Goal: Information Seeking & Learning: Learn about a topic

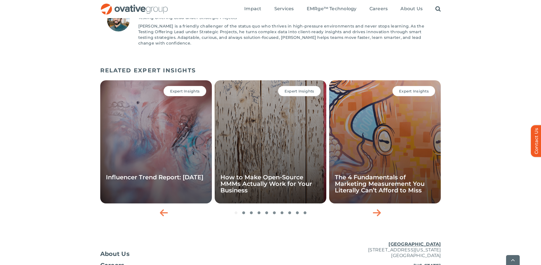
scroll to position [1033, 0]
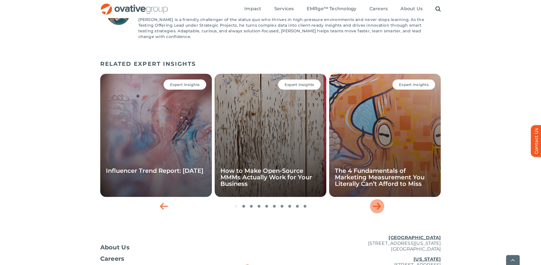
click at [376, 202] on icon "Next slide" at bounding box center [377, 206] width 8 height 9
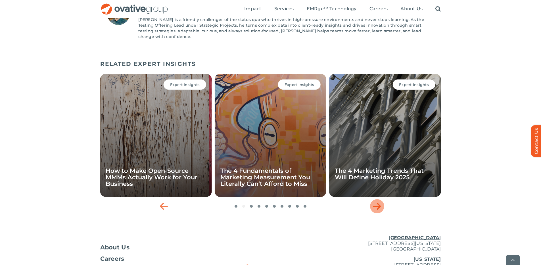
click at [376, 202] on icon "Next slide" at bounding box center [377, 206] width 8 height 9
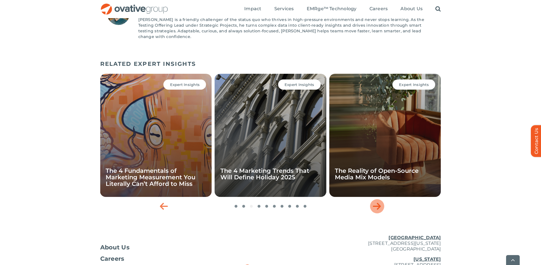
click at [376, 202] on icon "Next slide" at bounding box center [377, 206] width 8 height 9
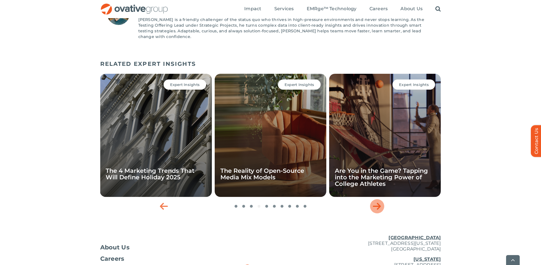
click at [376, 202] on icon "Next slide" at bounding box center [377, 206] width 8 height 9
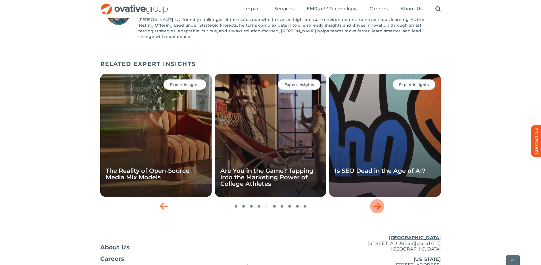
click at [376, 202] on icon "Next slide" at bounding box center [377, 206] width 8 height 9
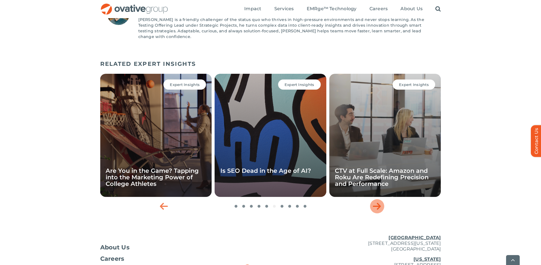
click at [376, 202] on icon "Next slide" at bounding box center [377, 206] width 8 height 9
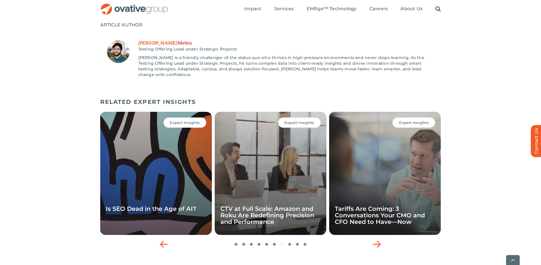
scroll to position [1028, 0]
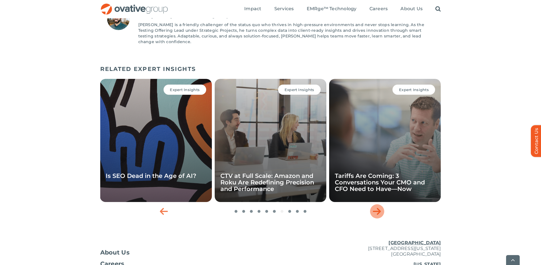
click at [375, 207] on icon "Next slide" at bounding box center [377, 211] width 8 height 9
click at [376, 207] on icon "Next slide" at bounding box center [377, 211] width 8 height 9
click at [377, 207] on icon "Next slide" at bounding box center [377, 211] width 8 height 9
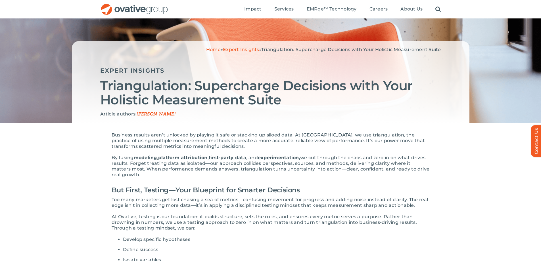
scroll to position [0, 0]
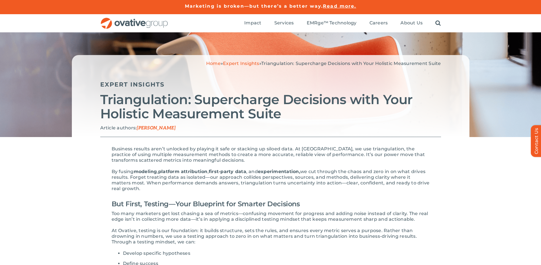
click at [249, 63] on link "Expert Insights" at bounding box center [241, 63] width 36 height 5
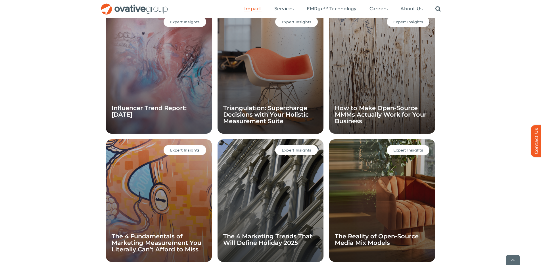
scroll to position [540, 0]
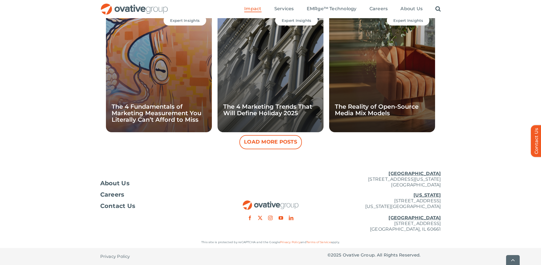
click at [283, 141] on button "Load More Posts" at bounding box center [270, 142] width 62 height 14
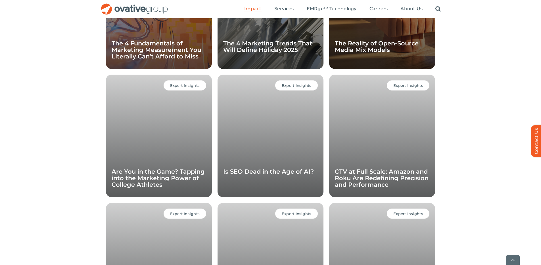
scroll to position [731, 0]
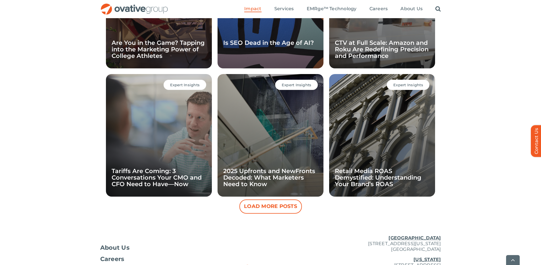
click at [290, 205] on button "Load More Posts" at bounding box center [270, 207] width 62 height 14
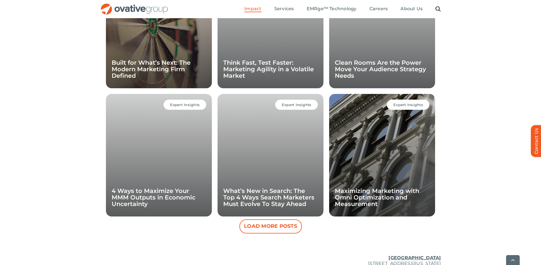
scroll to position [969, 0]
